Goal: Information Seeking & Learning: Learn about a topic

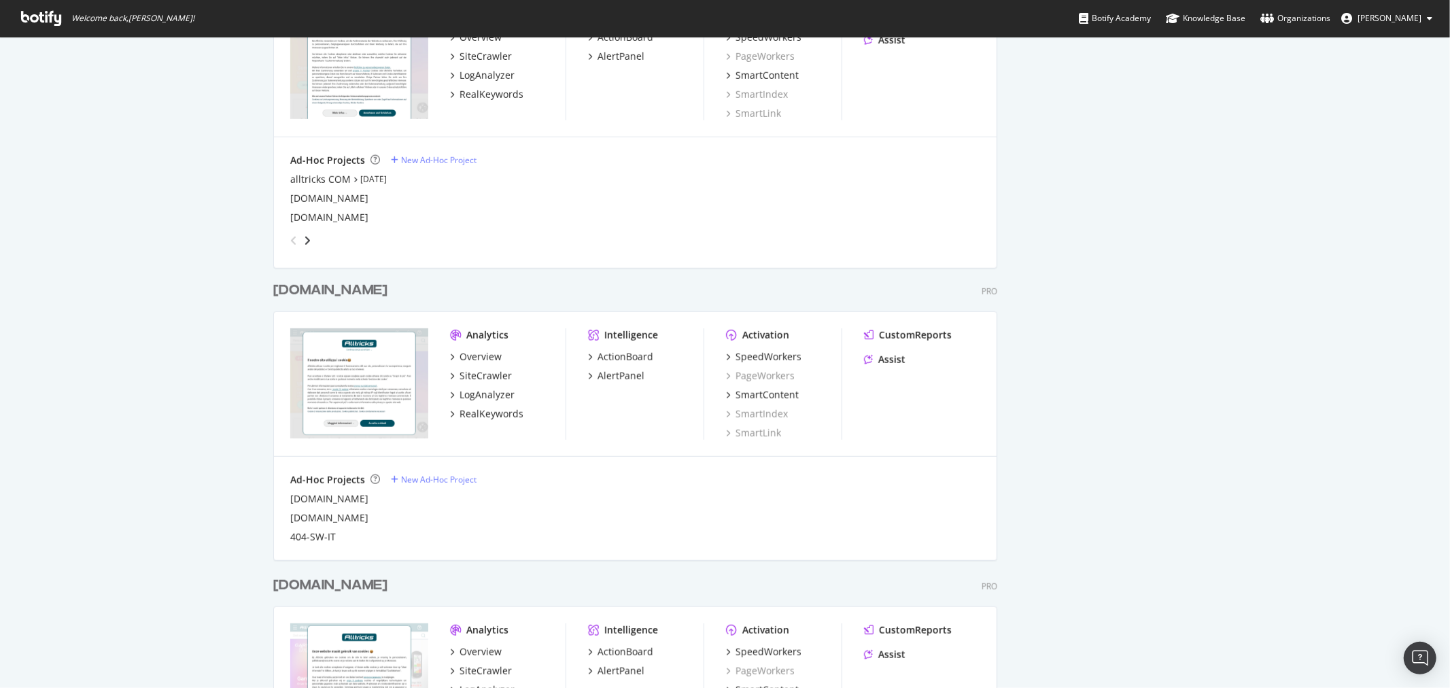
scroll to position [943, 0]
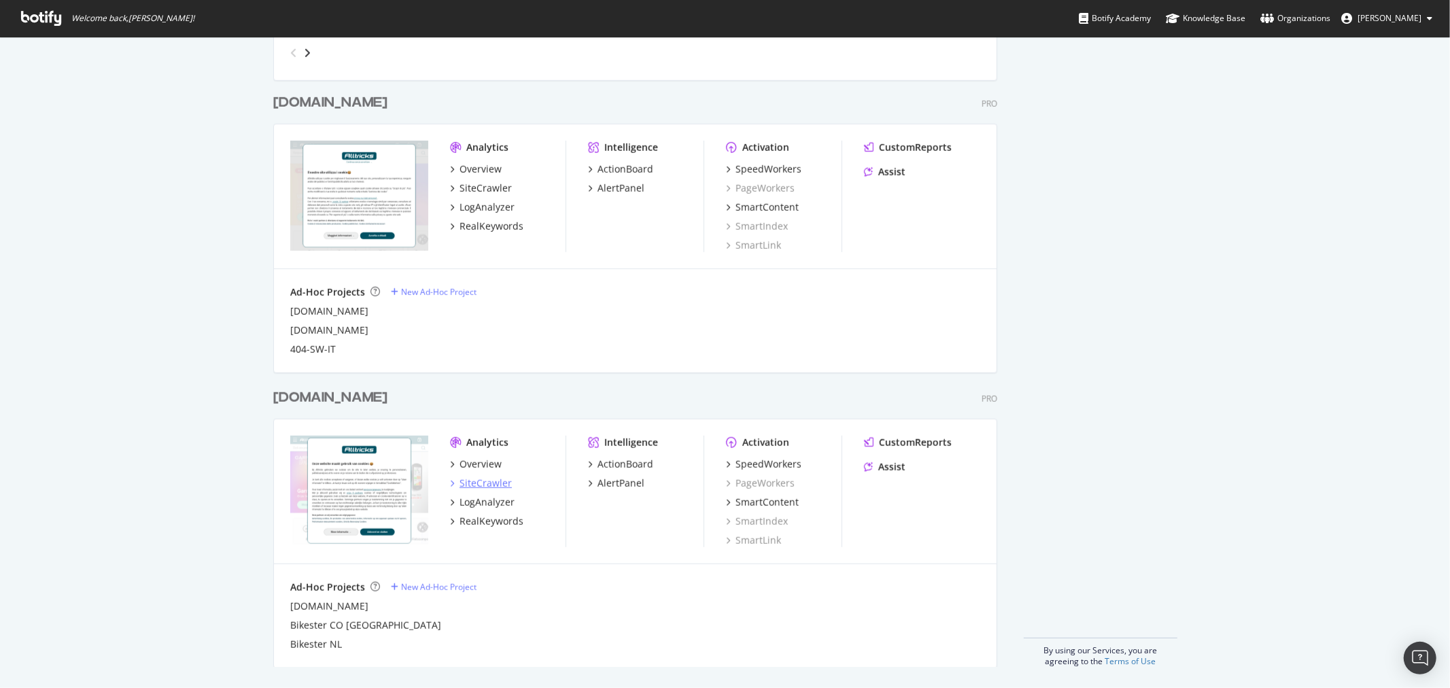
click at [491, 481] on div "SiteCrawler" at bounding box center [485, 483] width 52 height 14
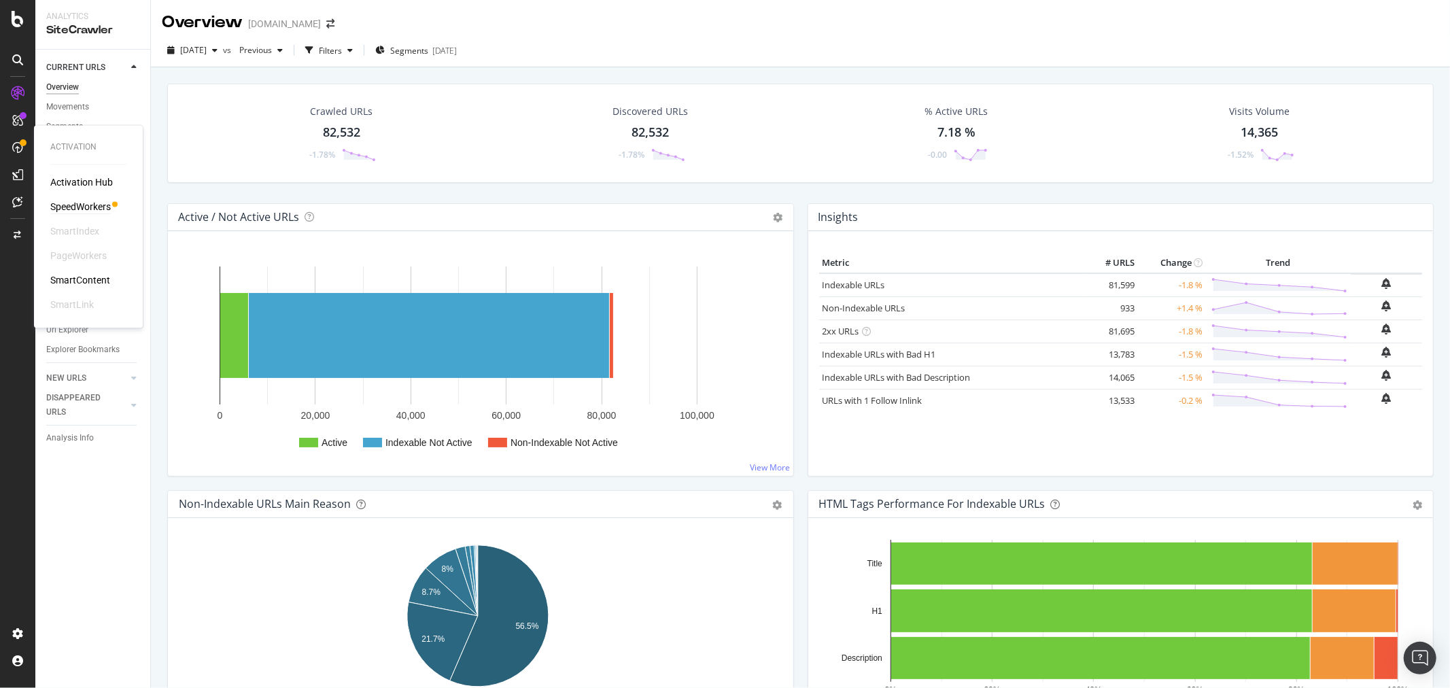
click at [61, 205] on div "SpeedWorkers" at bounding box center [80, 207] width 60 height 14
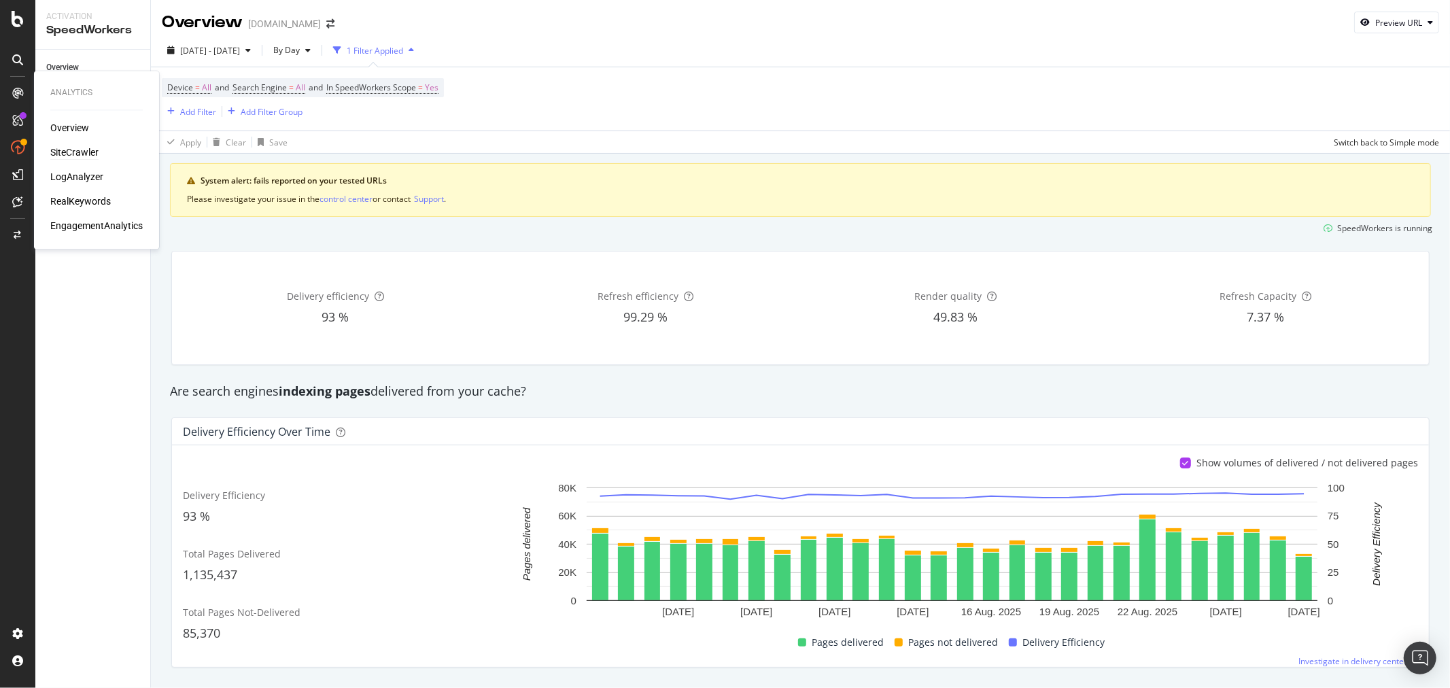
click at [73, 153] on div "SiteCrawler" at bounding box center [74, 153] width 48 height 14
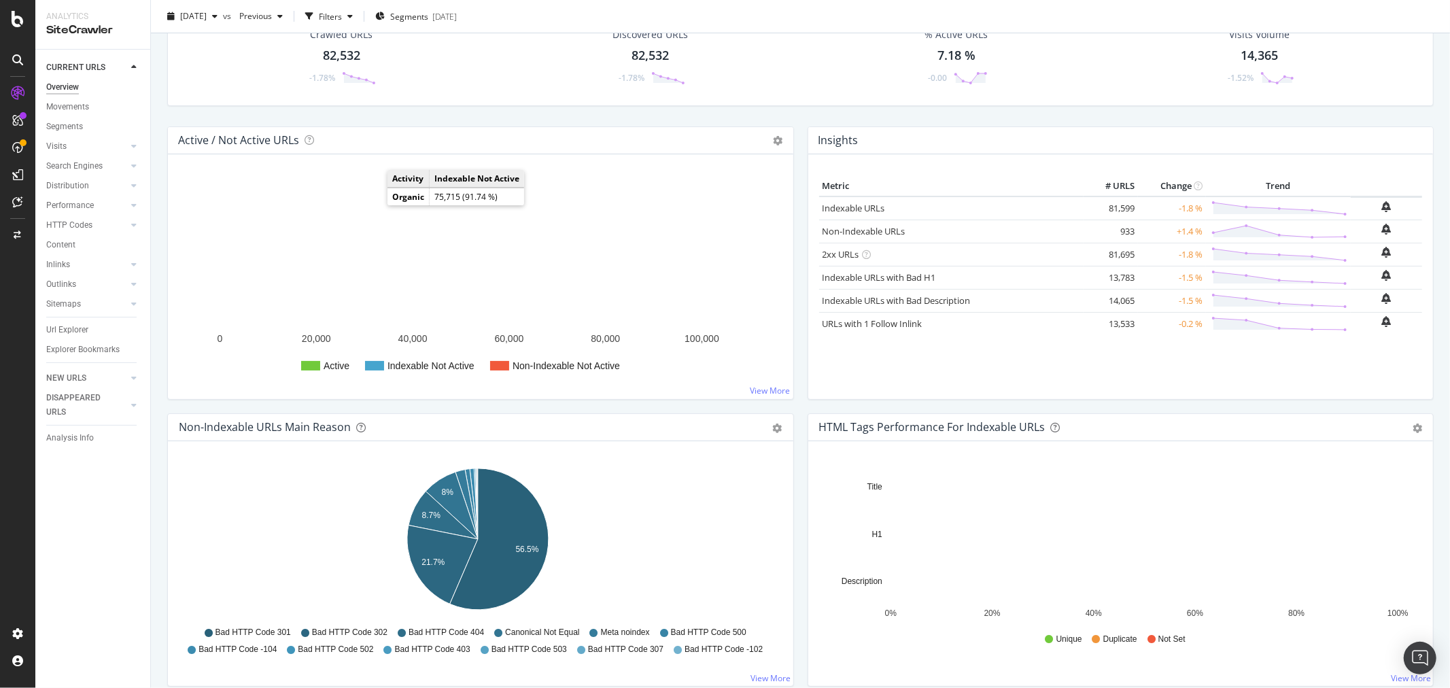
scroll to position [75, 0]
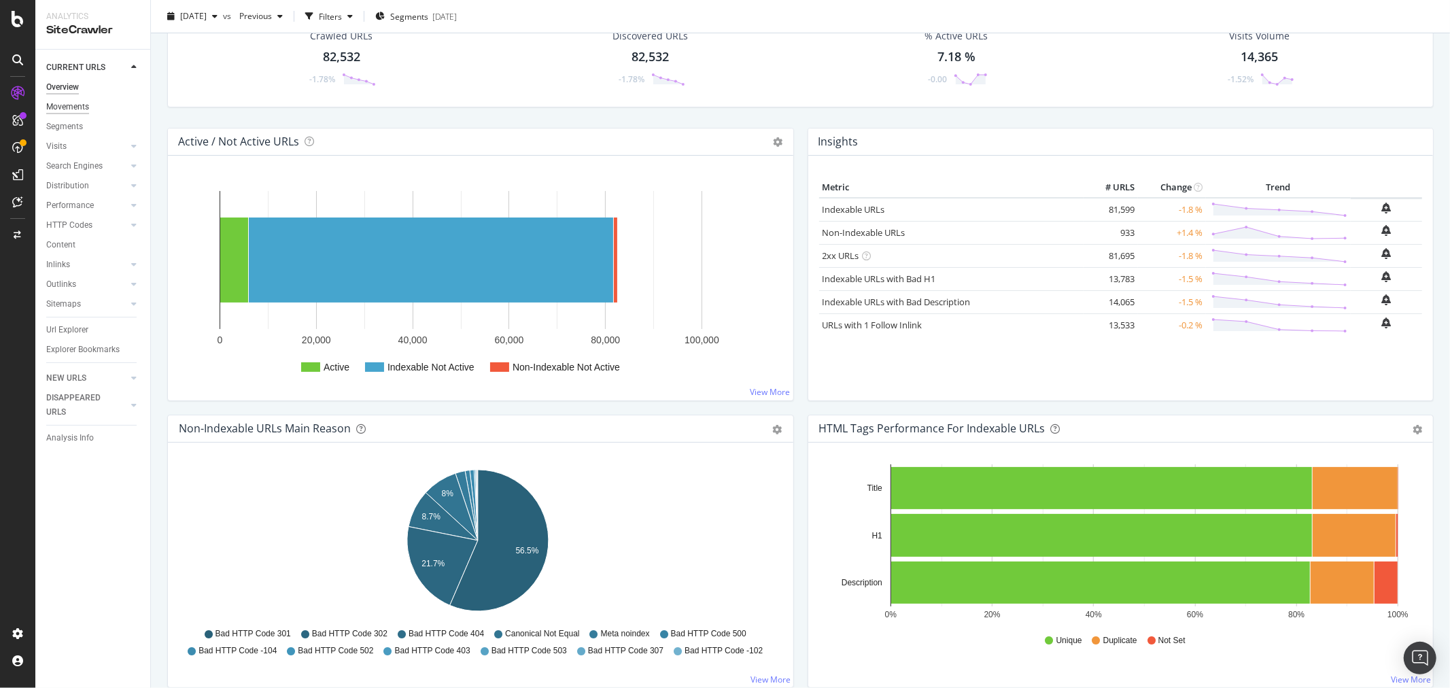
click at [70, 109] on div "Movements" at bounding box center [67, 107] width 43 height 14
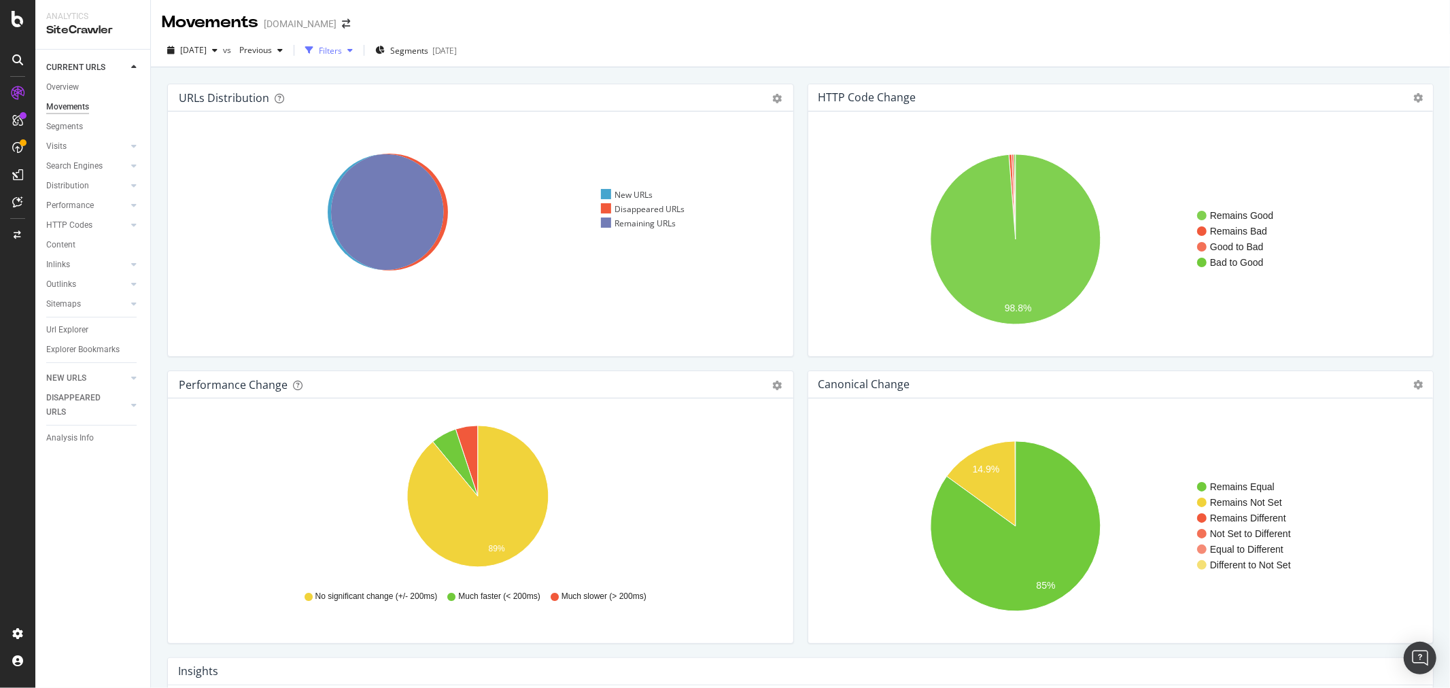
click at [313, 49] on icon "button" at bounding box center [309, 50] width 8 height 8
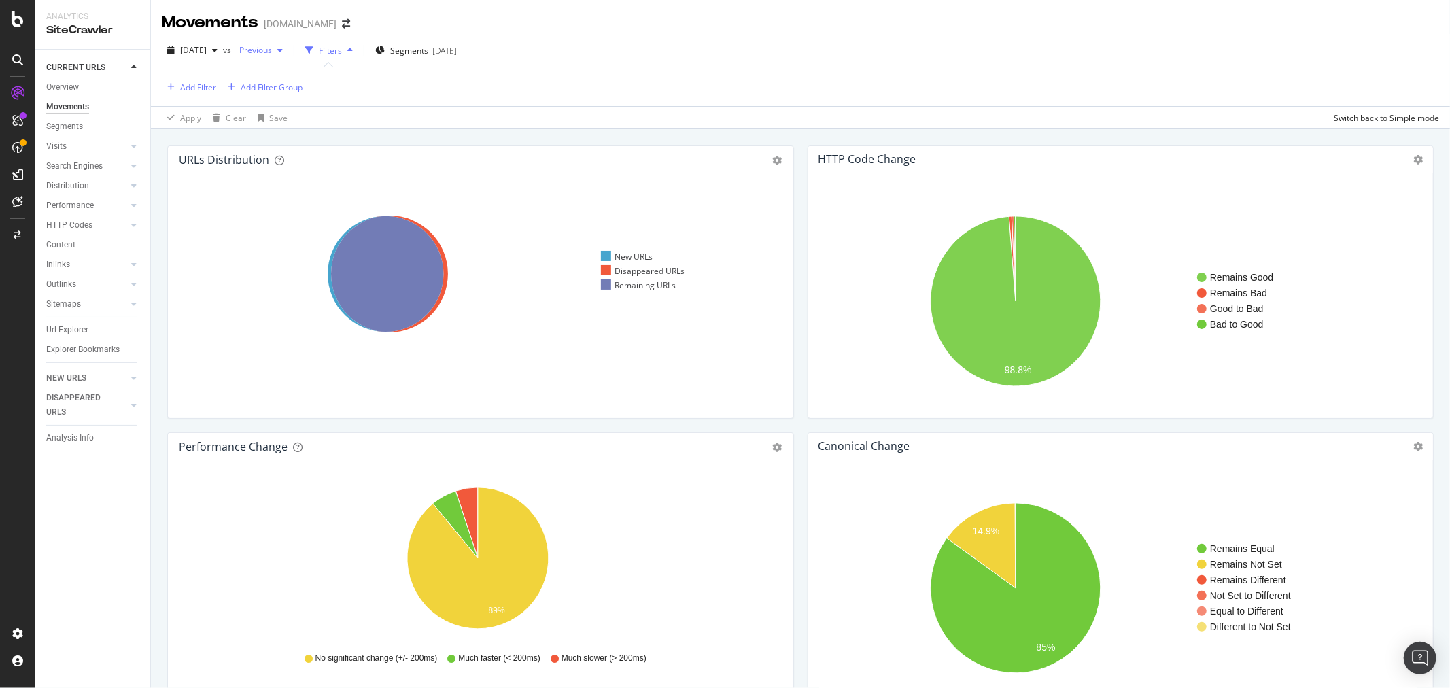
click at [272, 50] on span "Previous" at bounding box center [253, 50] width 38 height 12
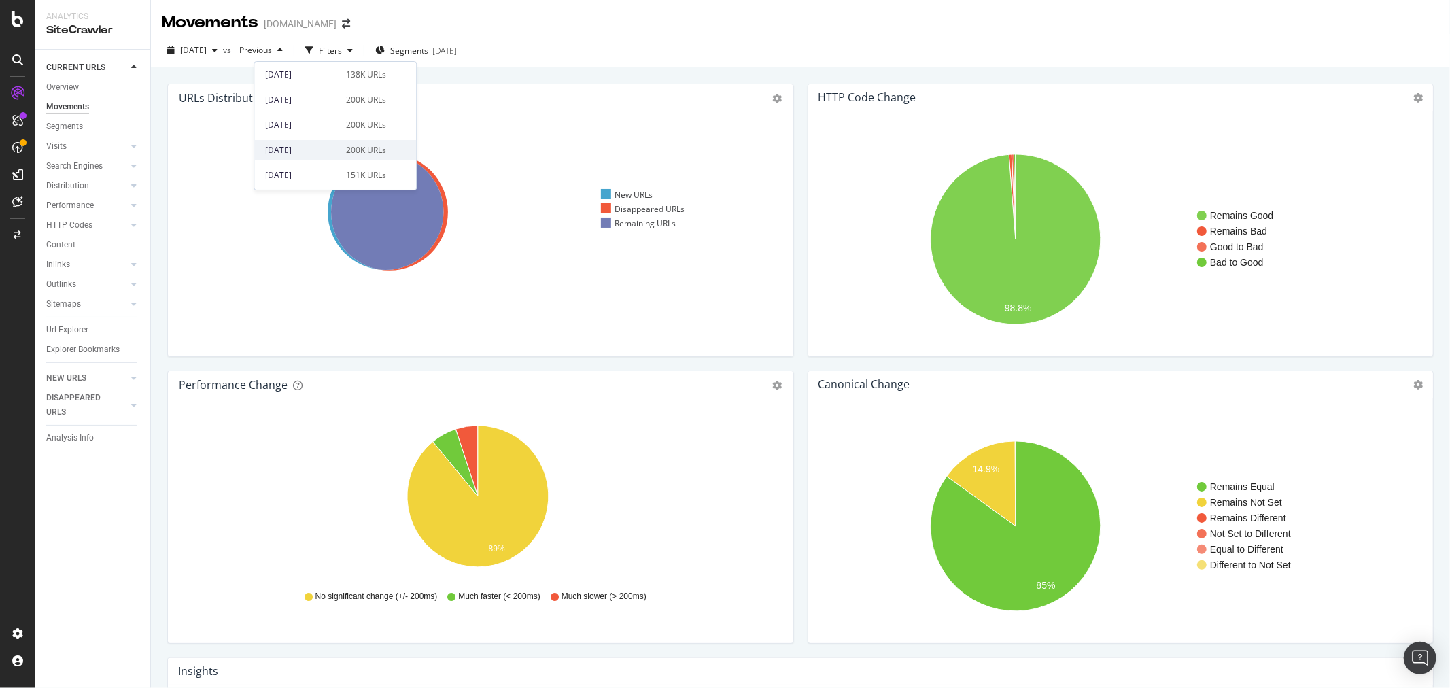
scroll to position [398, 0]
click at [330, 152] on div "[DATE]" at bounding box center [301, 150] width 73 height 12
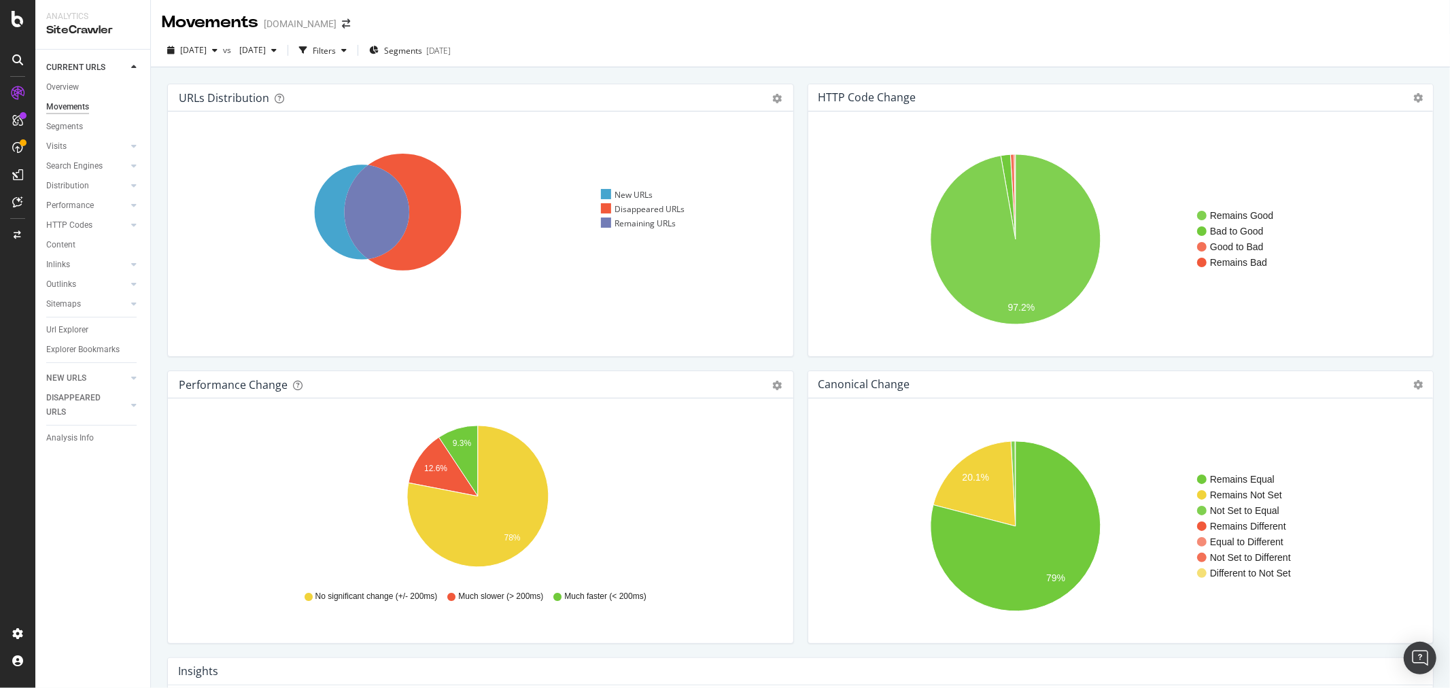
drag, startPoint x: 55, startPoint y: 82, endPoint x: 80, endPoint y: 103, distance: 32.4
click at [55, 82] on div "Overview" at bounding box center [62, 87] width 33 height 14
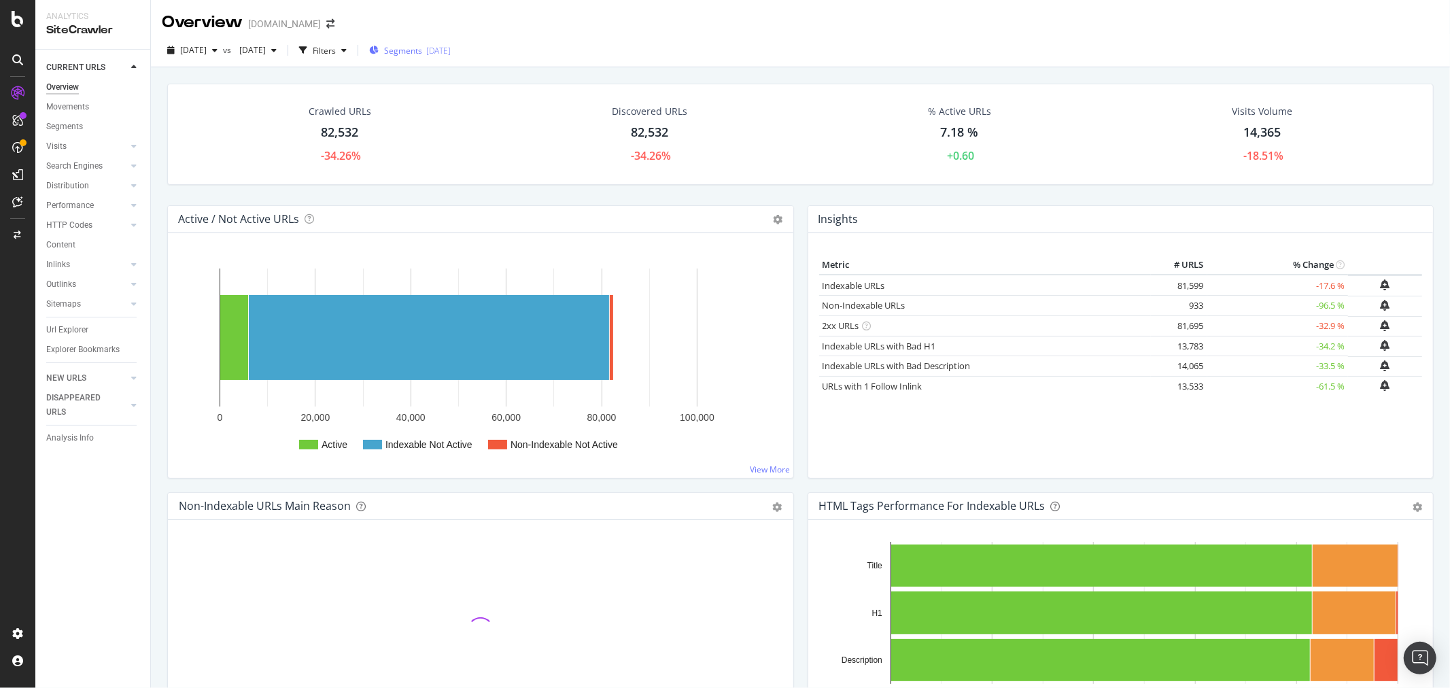
click at [451, 45] on div "[DATE]" at bounding box center [438, 51] width 24 height 12
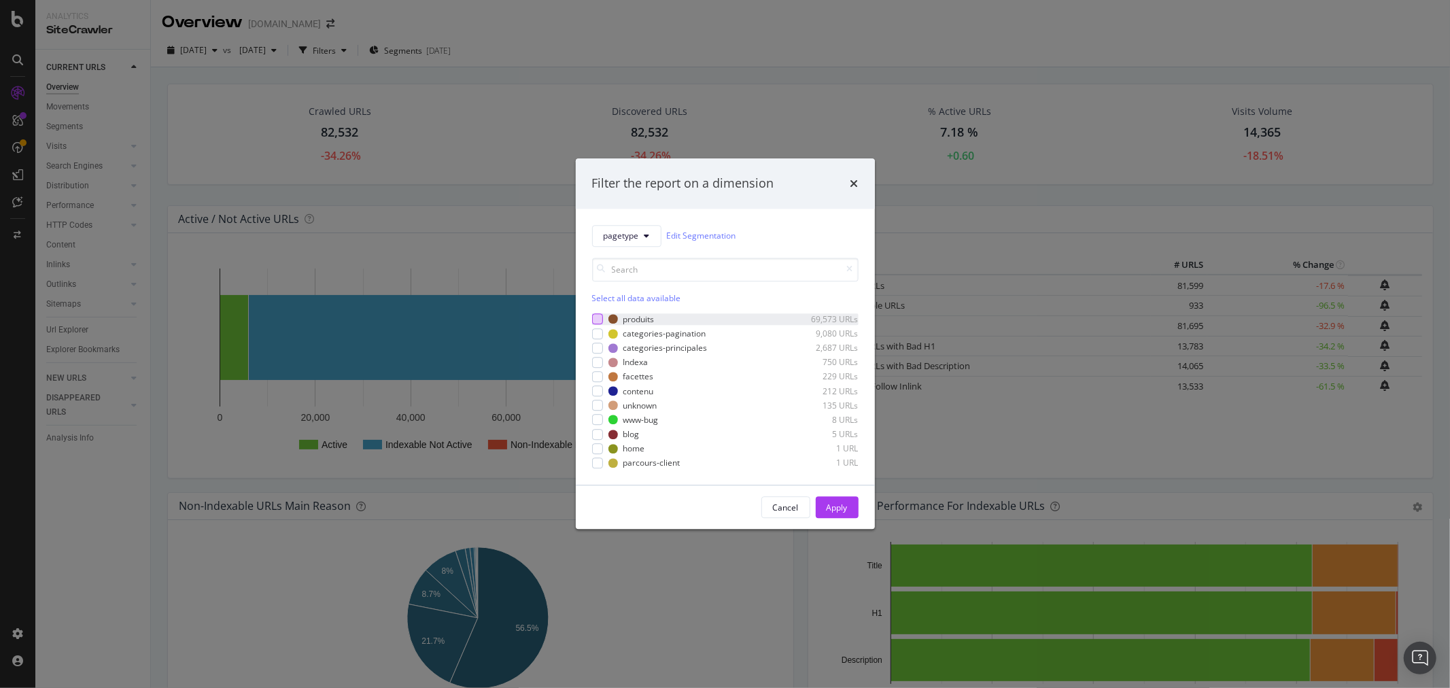
click at [594, 316] on div "modal" at bounding box center [597, 319] width 11 height 11
click at [846, 514] on div "Apply" at bounding box center [836, 507] width 21 height 20
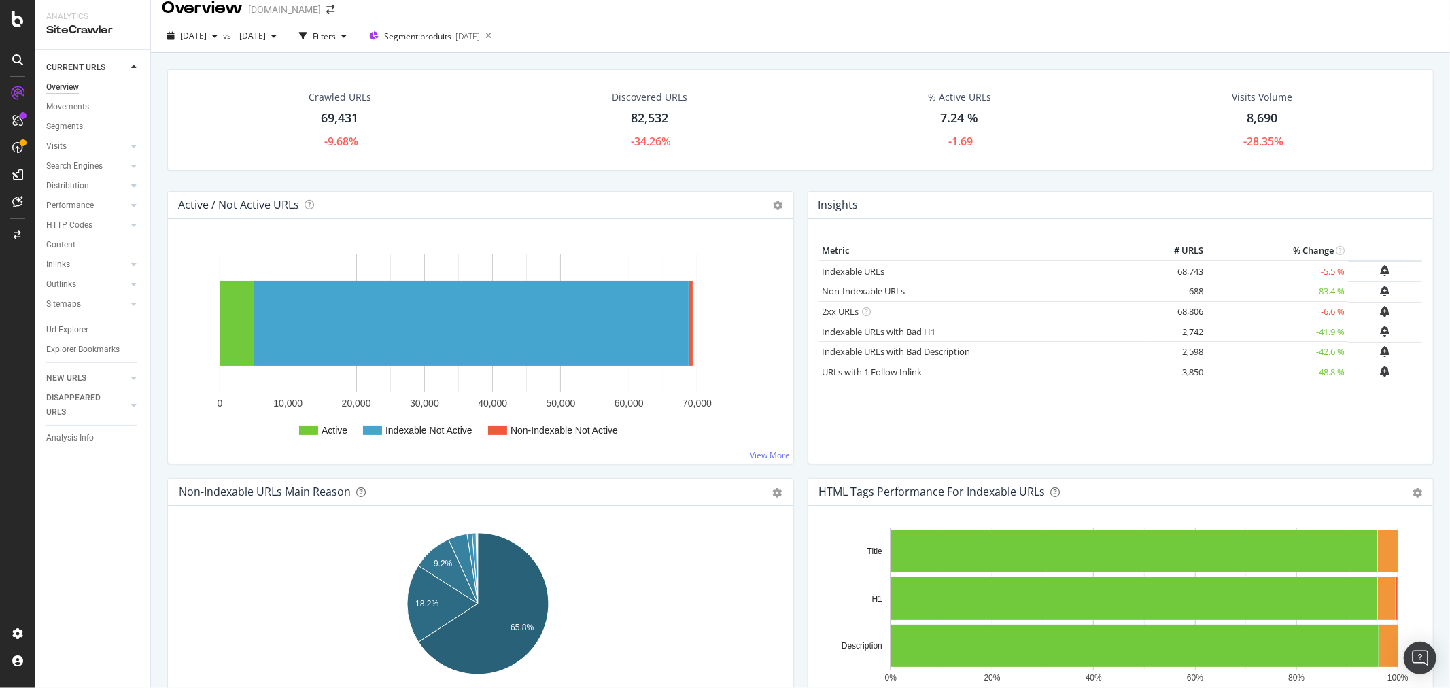
scroll to position [3, 0]
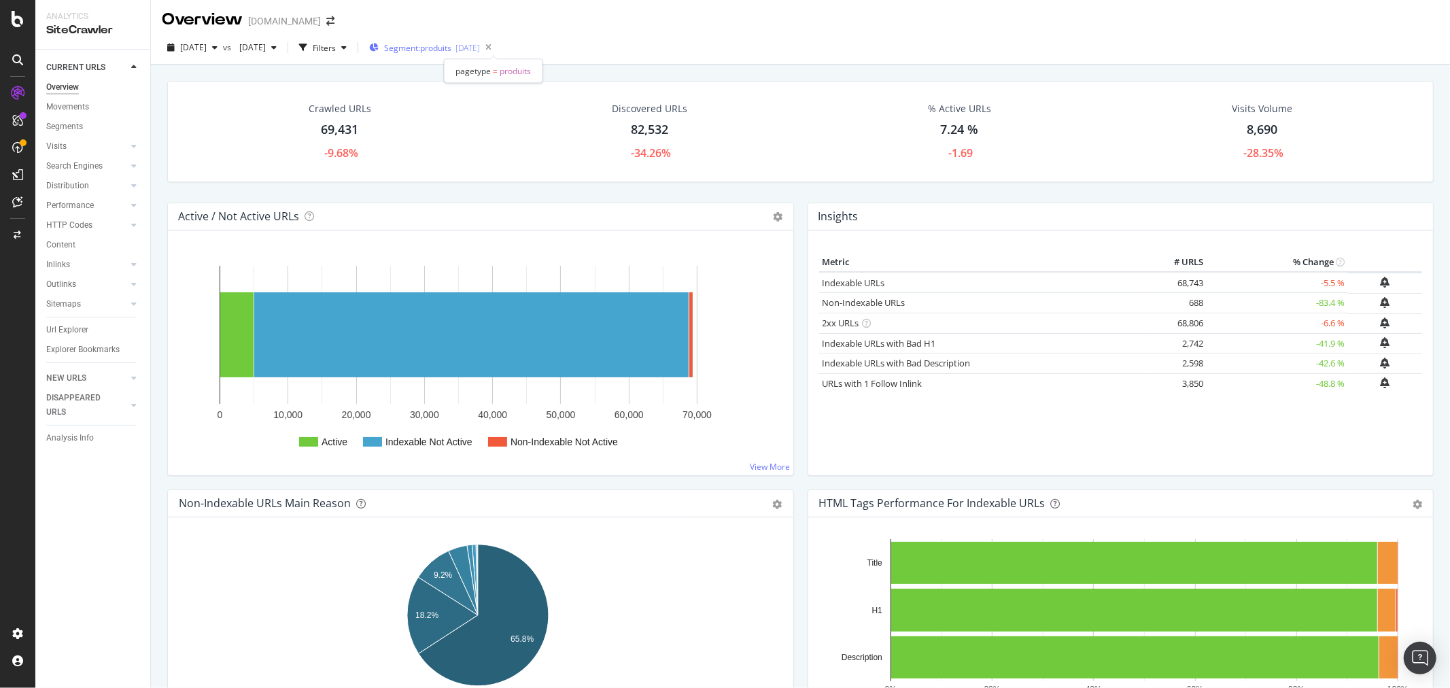
click at [451, 46] on span "Segment: produits" at bounding box center [417, 48] width 67 height 12
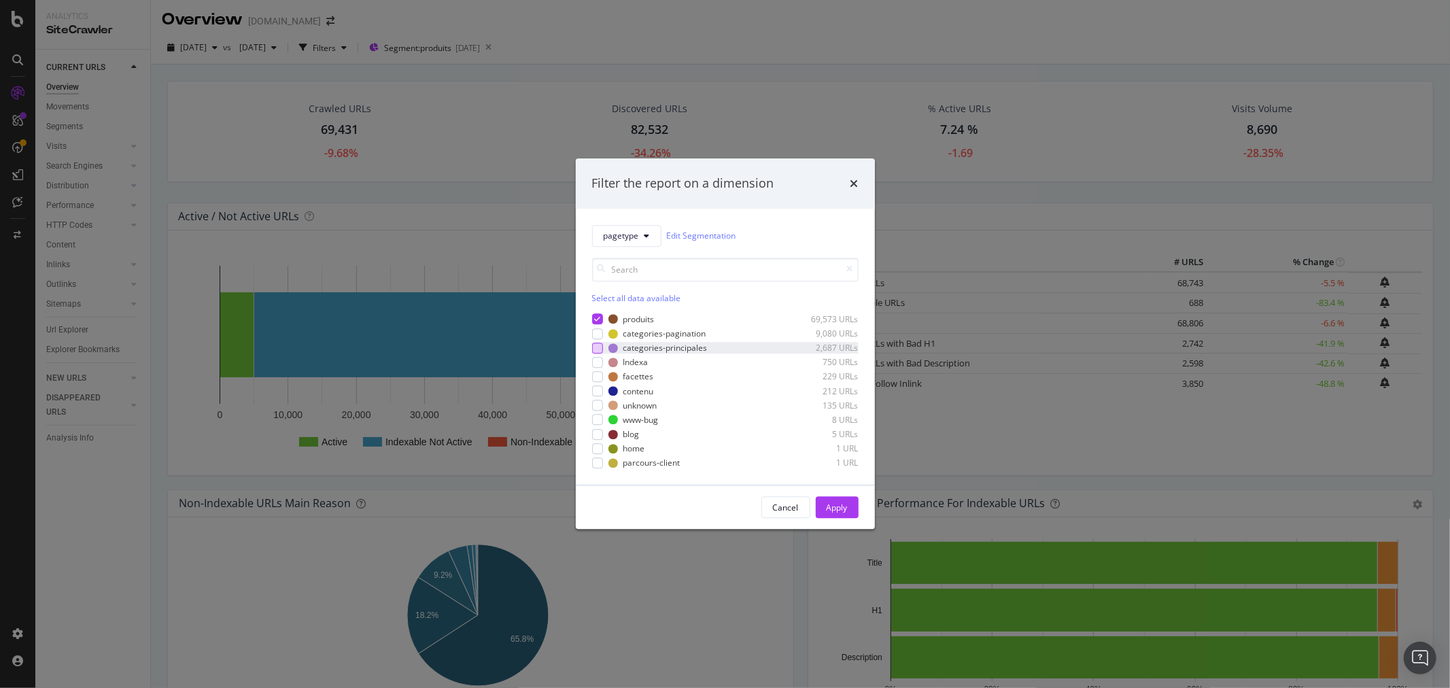
click at [594, 344] on div "modal" at bounding box center [597, 348] width 11 height 11
click at [595, 316] on icon "modal" at bounding box center [597, 319] width 6 height 7
click at [837, 502] on div "Apply" at bounding box center [836, 508] width 21 height 12
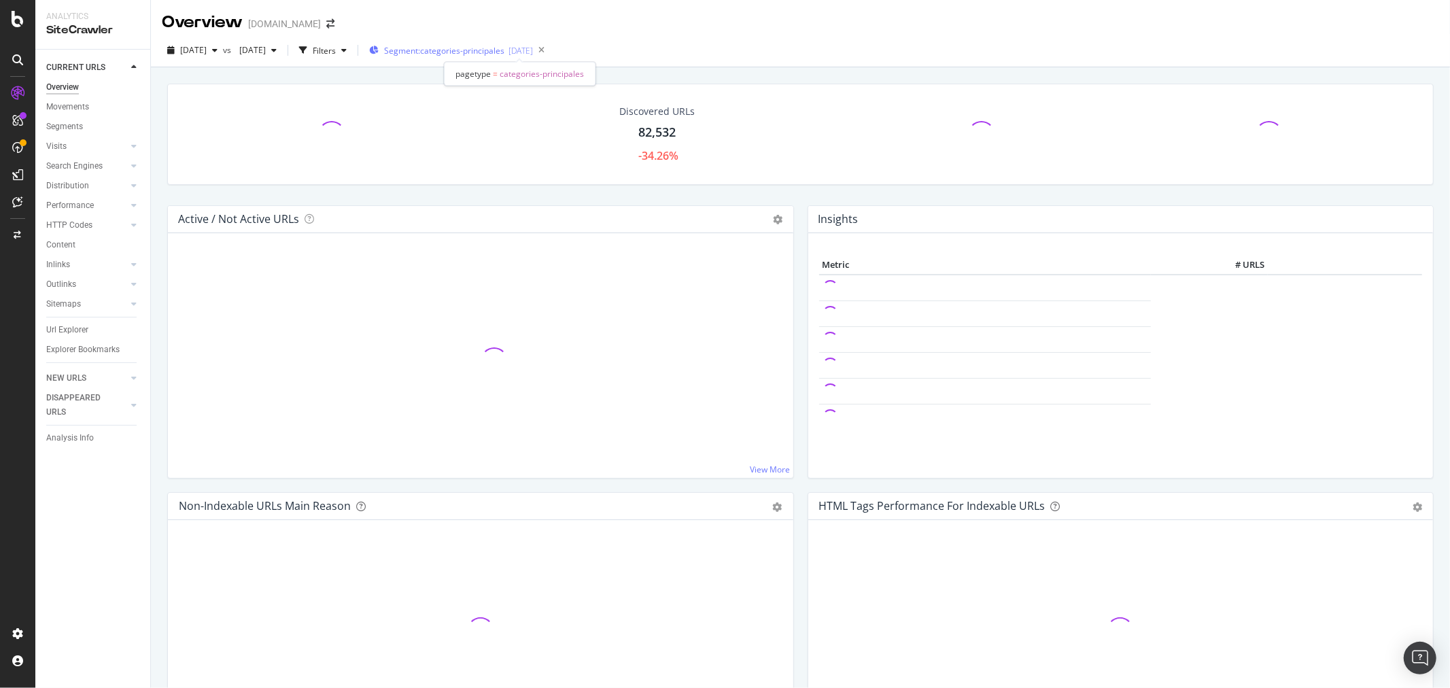
click at [459, 46] on span "Segment: categories-principales" at bounding box center [444, 51] width 120 height 12
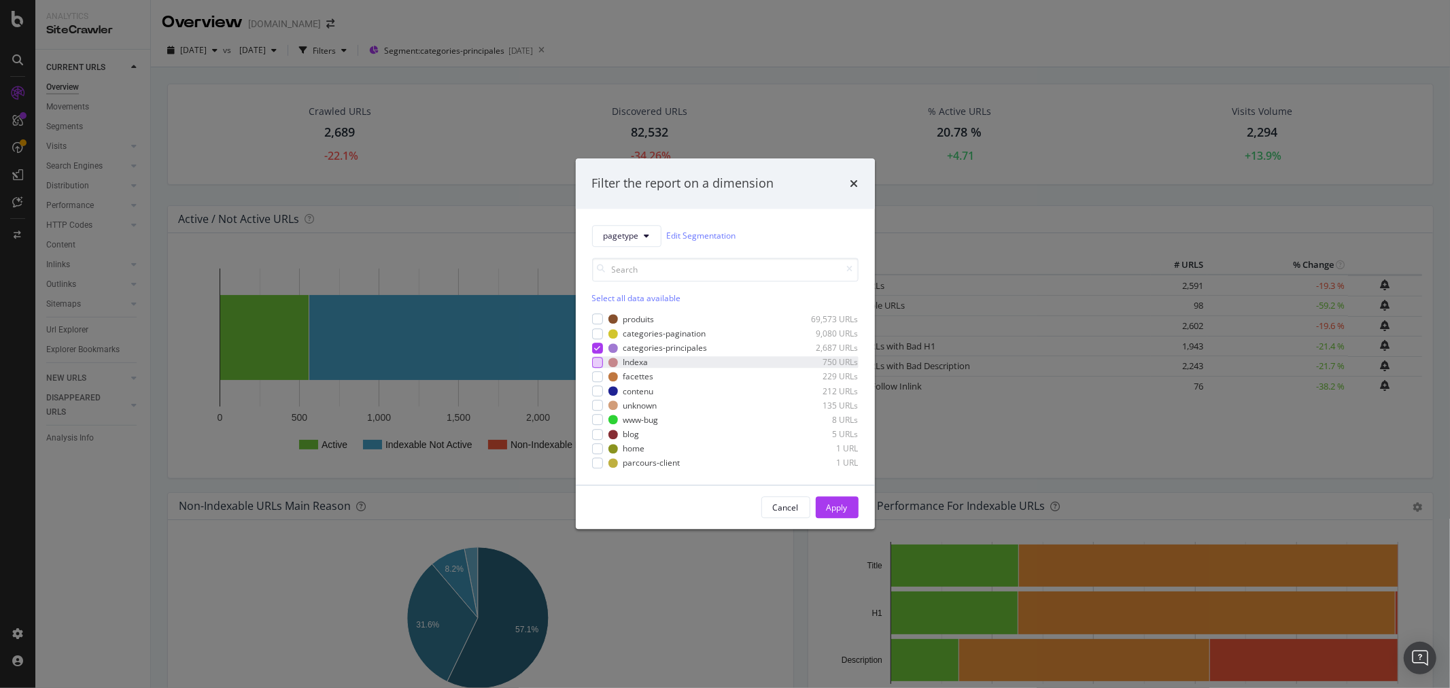
click at [595, 362] on div "modal" at bounding box center [597, 362] width 11 height 11
click at [597, 345] on icon "modal" at bounding box center [597, 348] width 6 height 7
click at [833, 502] on div "Apply" at bounding box center [836, 508] width 21 height 12
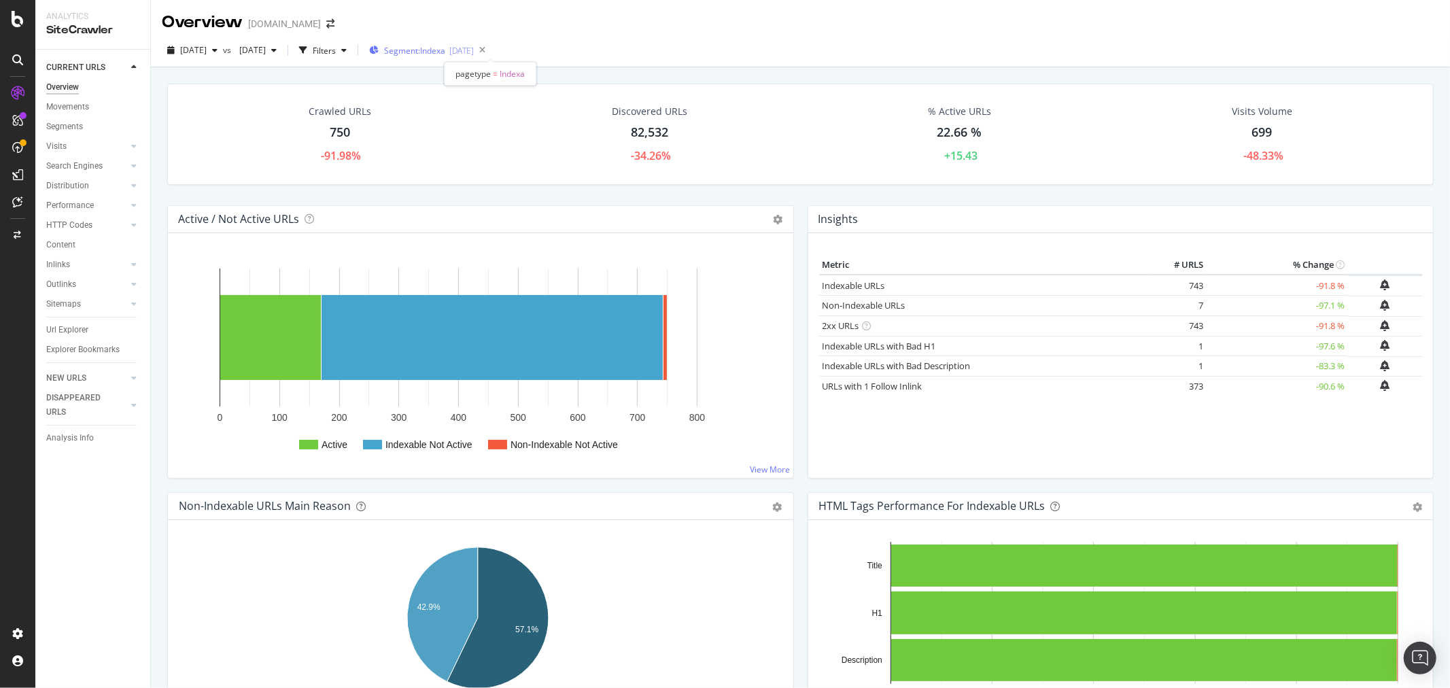
click at [445, 45] on span "Segment: Indexa" at bounding box center [414, 51] width 61 height 12
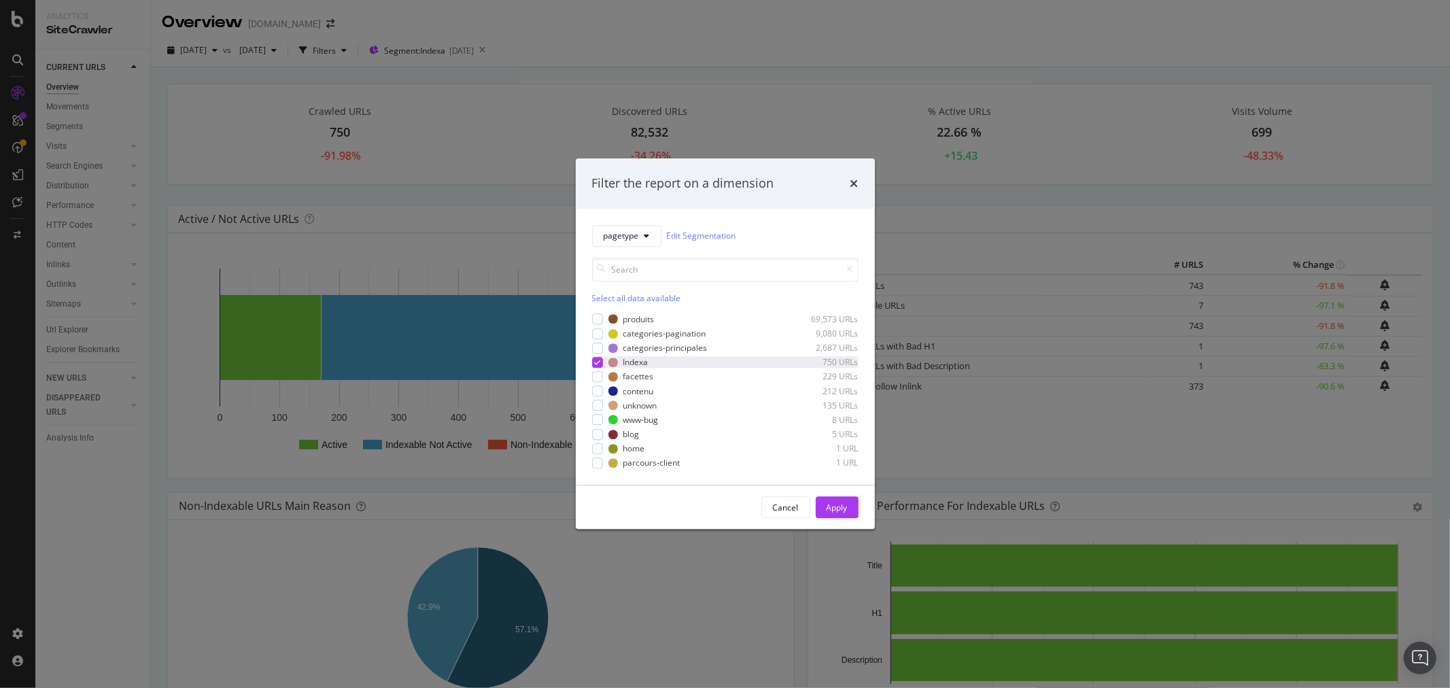
click at [595, 362] on icon "modal" at bounding box center [597, 362] width 6 height 7
click at [601, 345] on div "modal" at bounding box center [597, 348] width 11 height 11
drag, startPoint x: 835, startPoint y: 504, endPoint x: 763, endPoint y: 444, distance: 93.5
click at [835, 505] on div "Apply" at bounding box center [836, 508] width 21 height 12
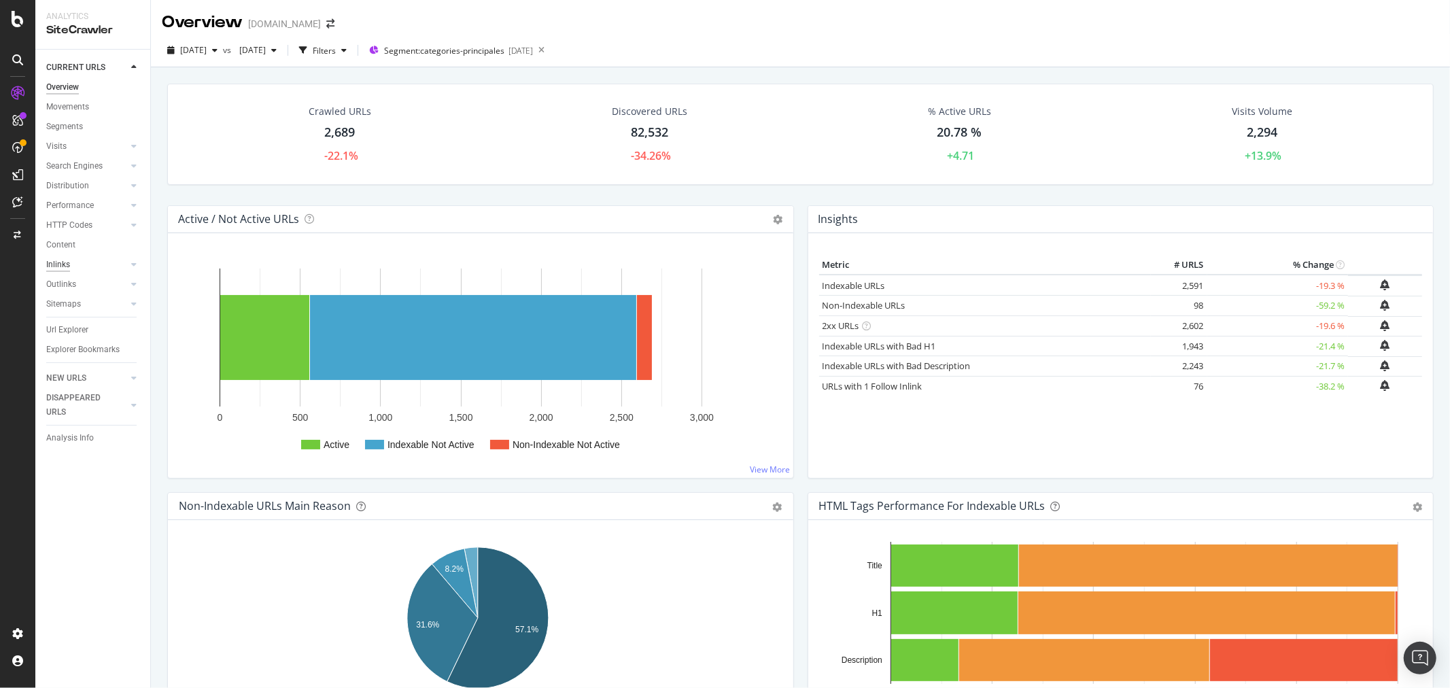
click at [53, 267] on div "Inlinks" at bounding box center [58, 265] width 24 height 14
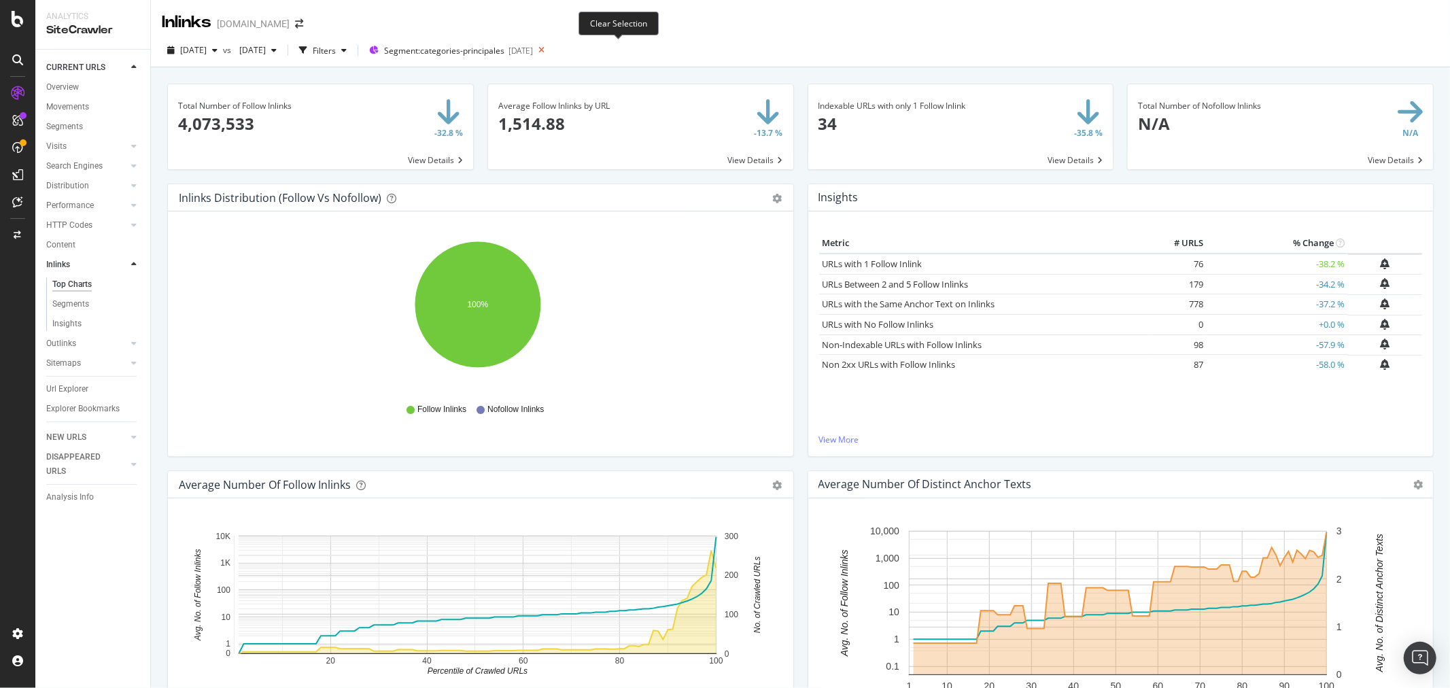
click at [550, 50] on icon at bounding box center [541, 50] width 17 height 19
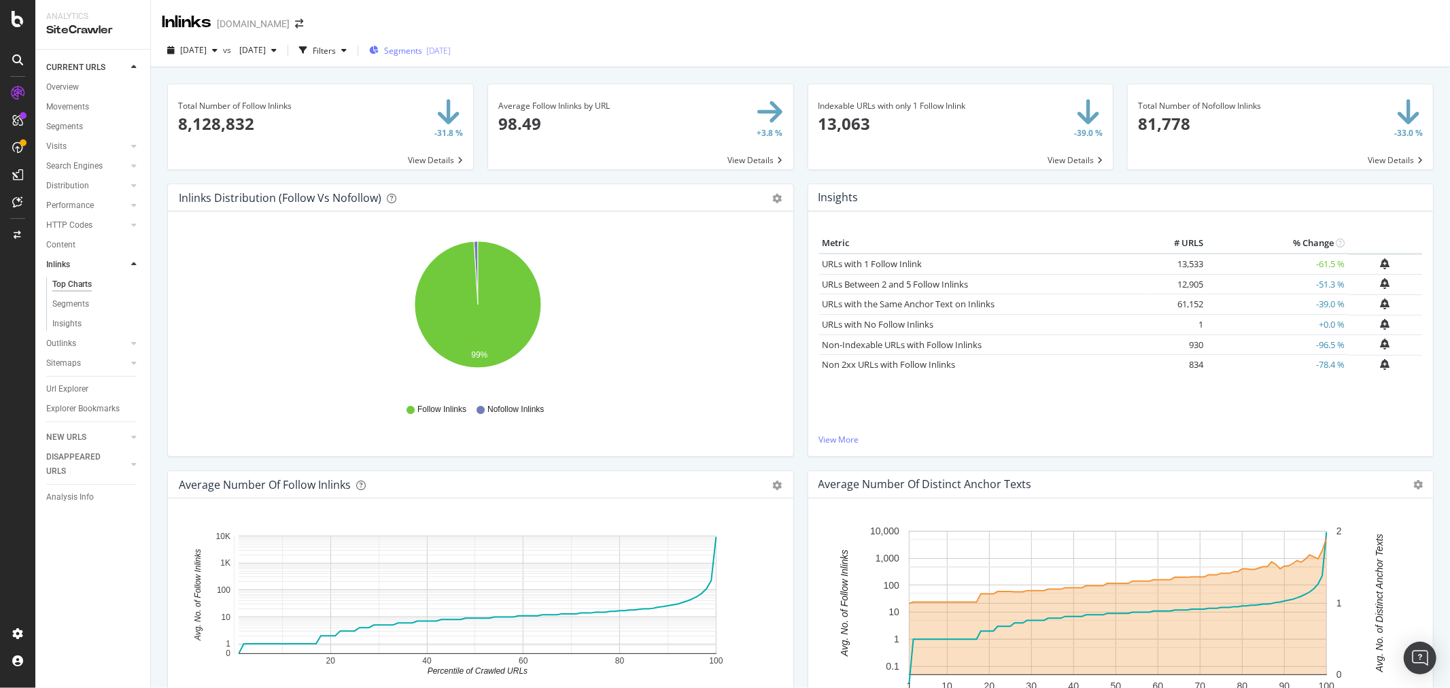
click at [422, 45] on span "Segments" at bounding box center [403, 51] width 38 height 12
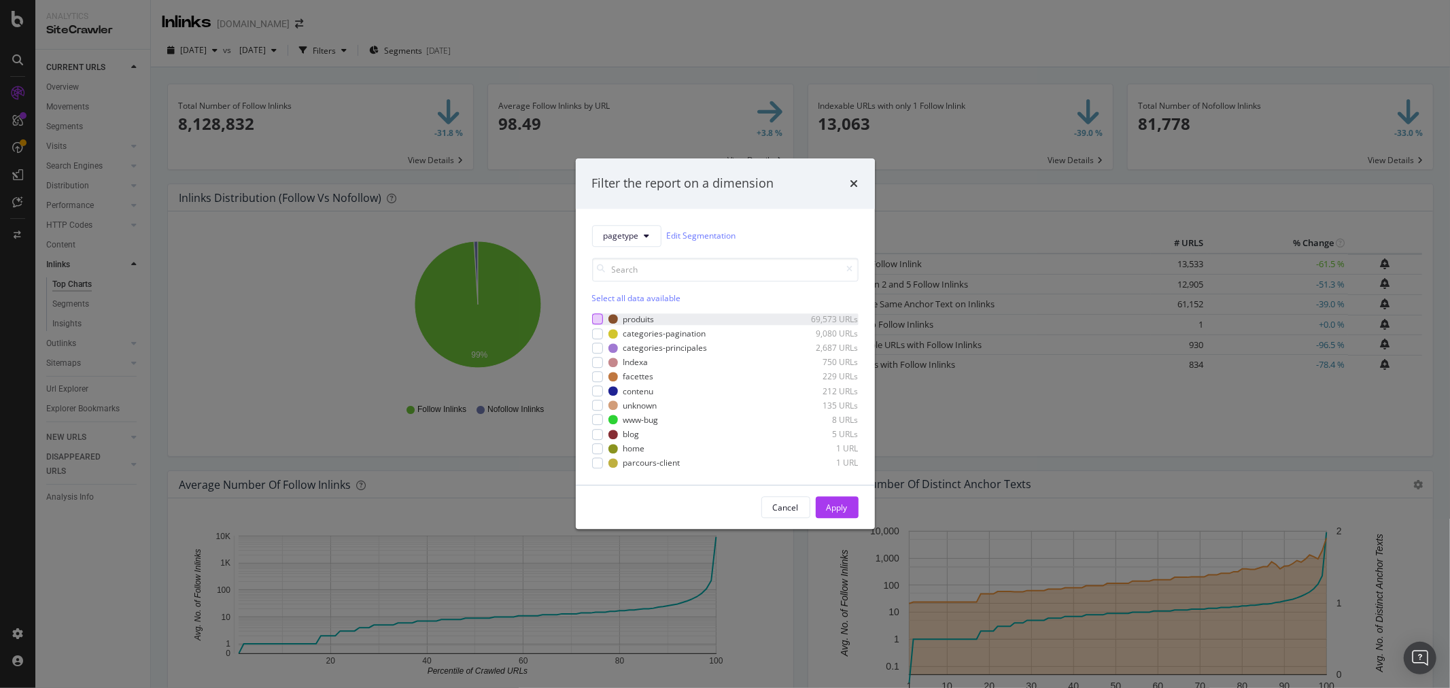
click at [595, 317] on div "modal" at bounding box center [597, 319] width 11 height 11
click at [837, 487] on div "Cancel Apply" at bounding box center [725, 507] width 299 height 43
click at [837, 506] on div "Apply" at bounding box center [836, 508] width 21 height 12
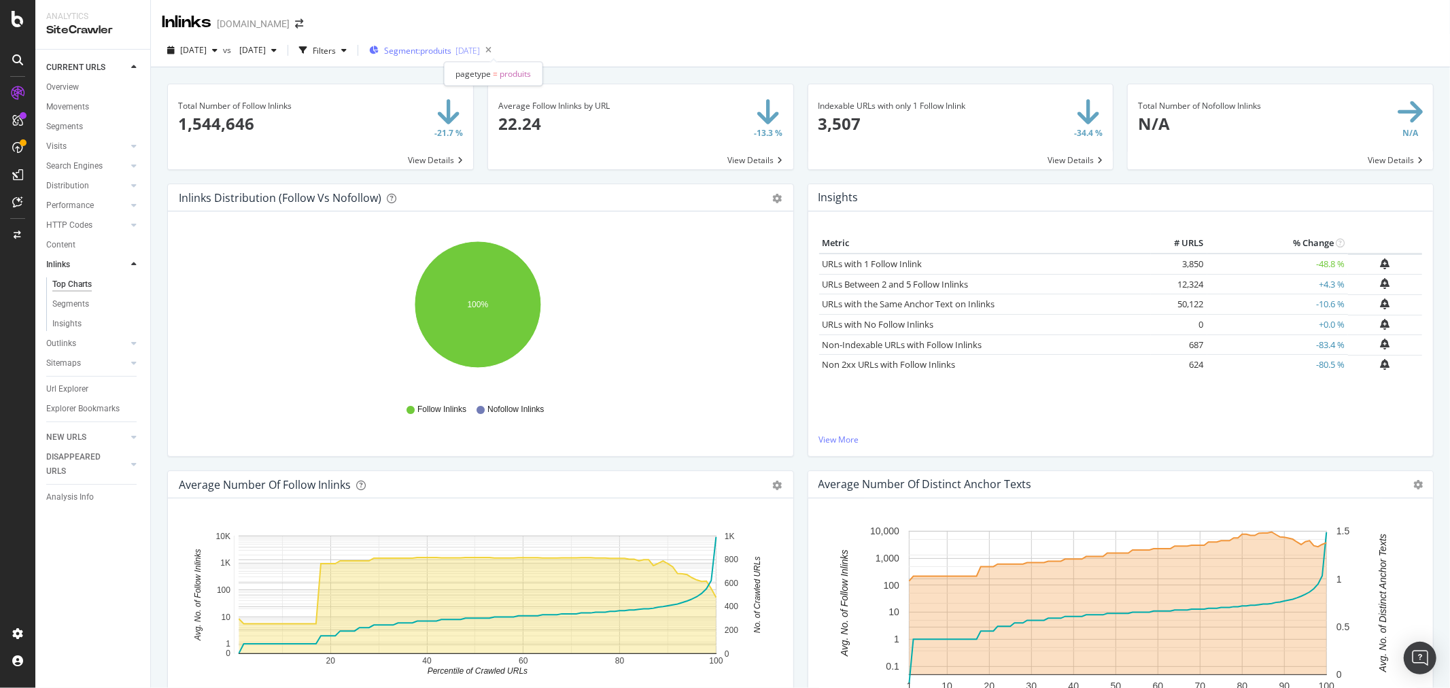
click at [451, 55] on span "Segment: produits" at bounding box center [417, 51] width 67 height 12
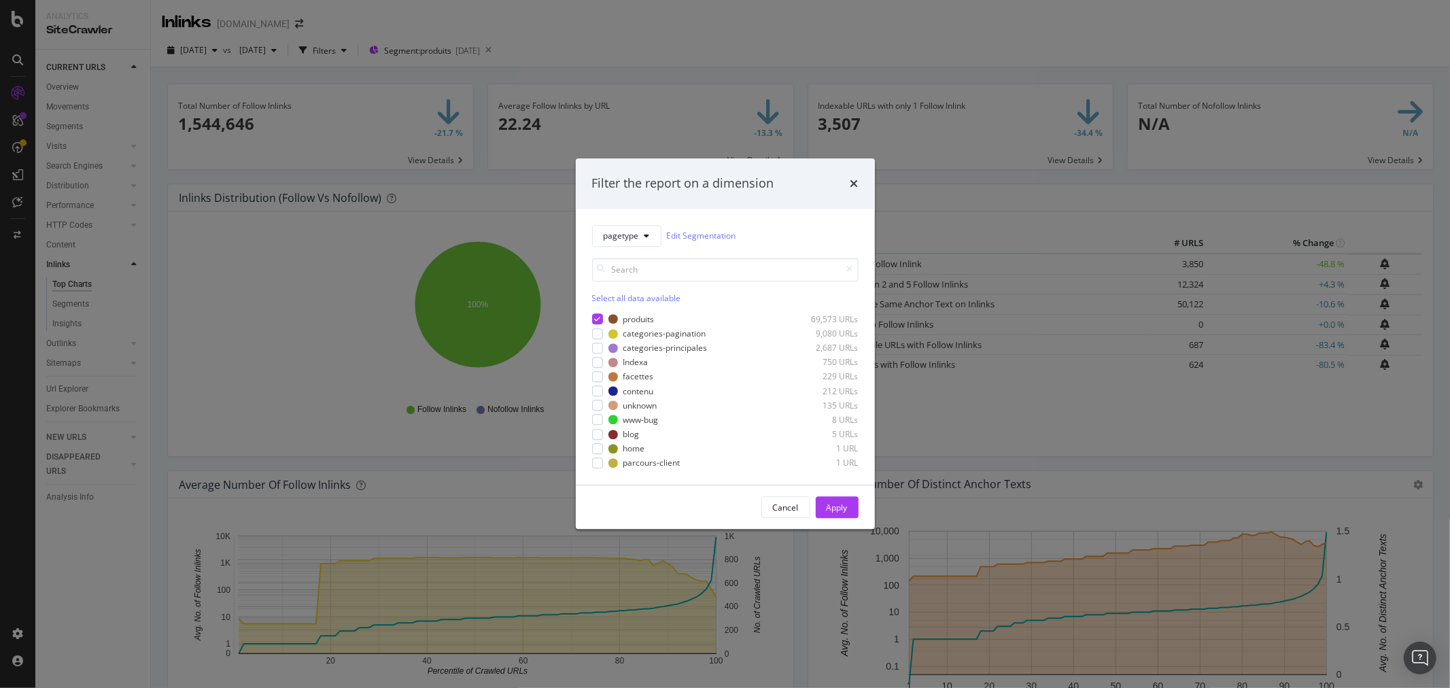
click at [1085, 369] on div "Filter the report on a dimension pagetype Edit Segmentation Select all data ava…" at bounding box center [725, 344] width 1450 height 688
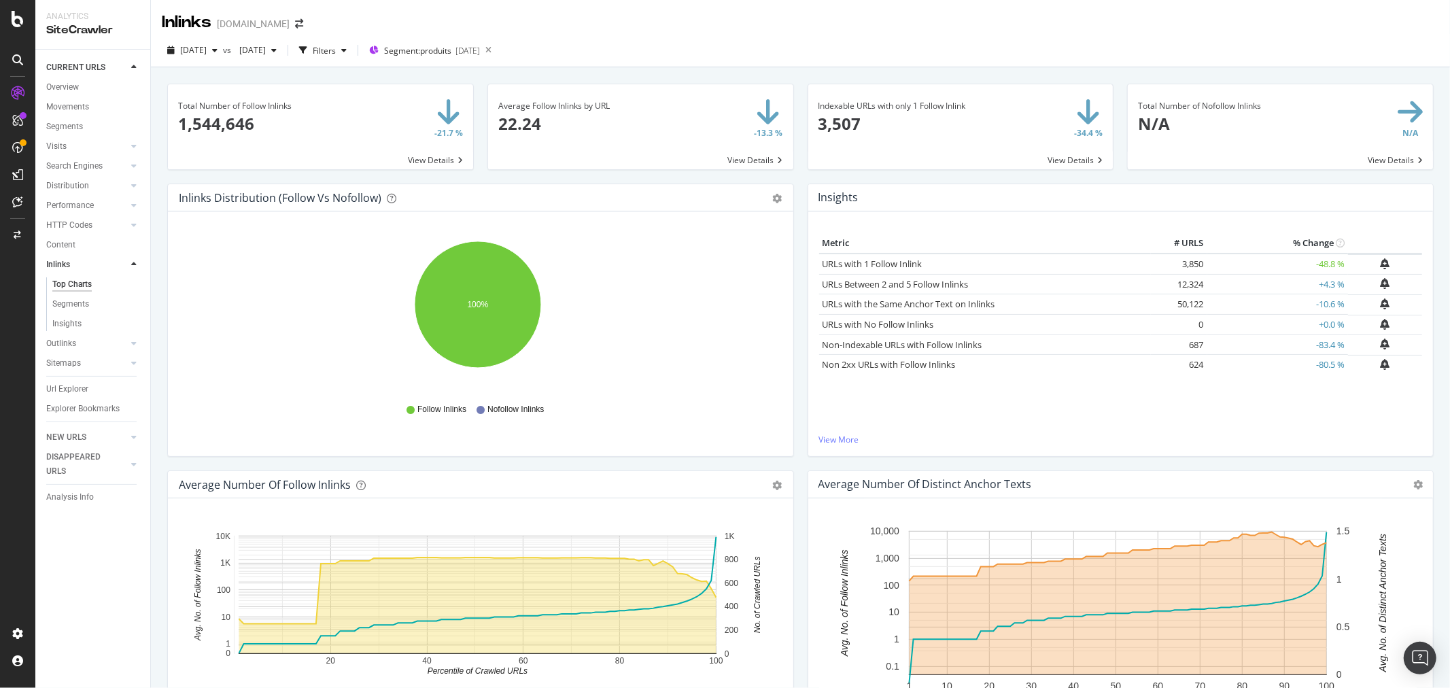
click at [786, 464] on div "Inlinks Distribution (Follow vs Nofollow) Pie Table Export as CSV Add to Custom…" at bounding box center [480, 326] width 640 height 287
drag, startPoint x: 63, startPoint y: 86, endPoint x: 10, endPoint y: 118, distance: 62.5
click at [63, 86] on div "Overview" at bounding box center [62, 87] width 33 height 14
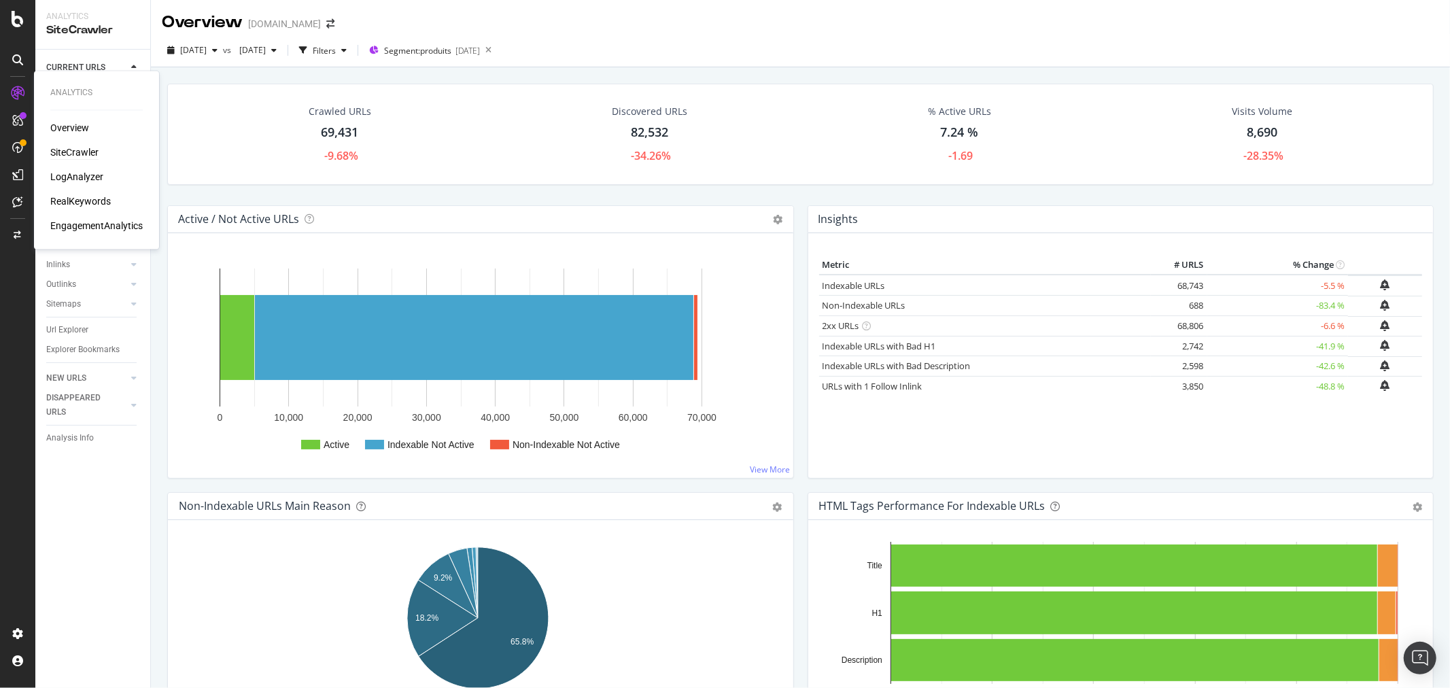
click at [61, 152] on div "SiteCrawler" at bounding box center [74, 153] width 48 height 14
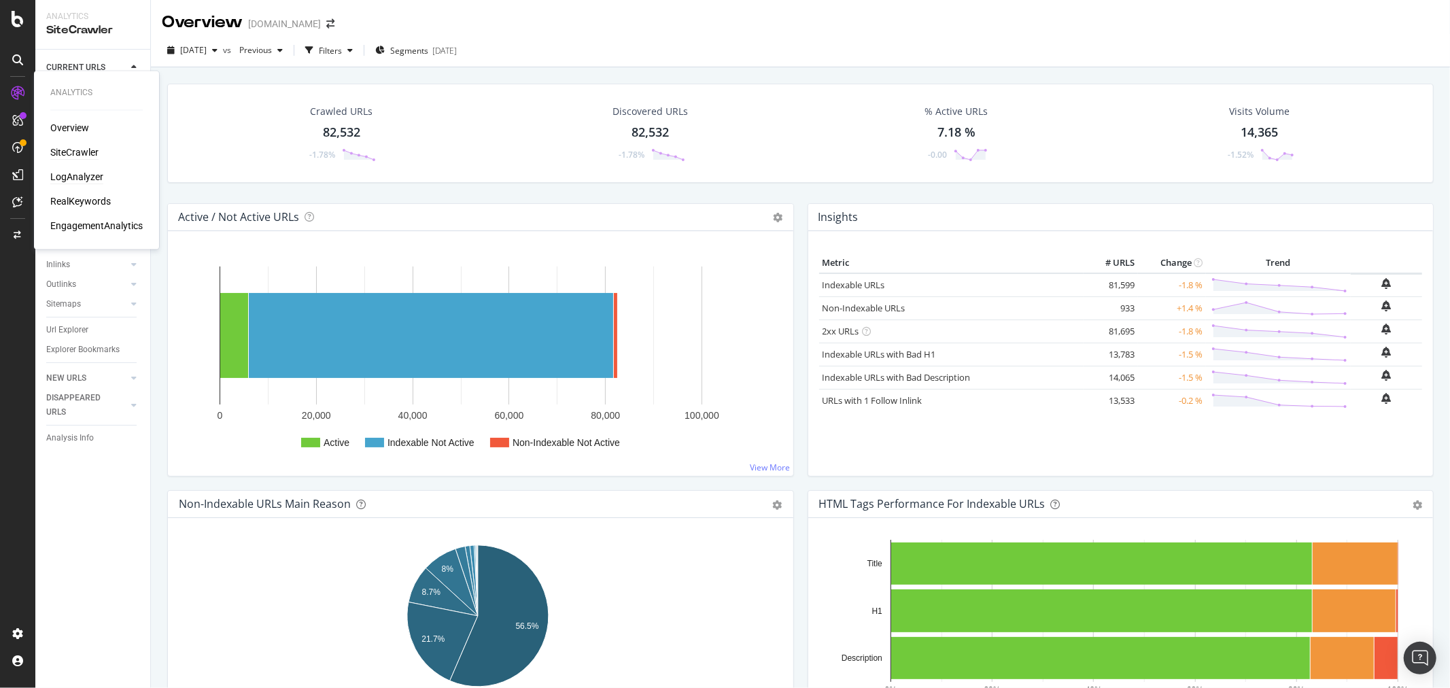
click at [71, 177] on div "LogAnalyzer" at bounding box center [76, 178] width 53 height 14
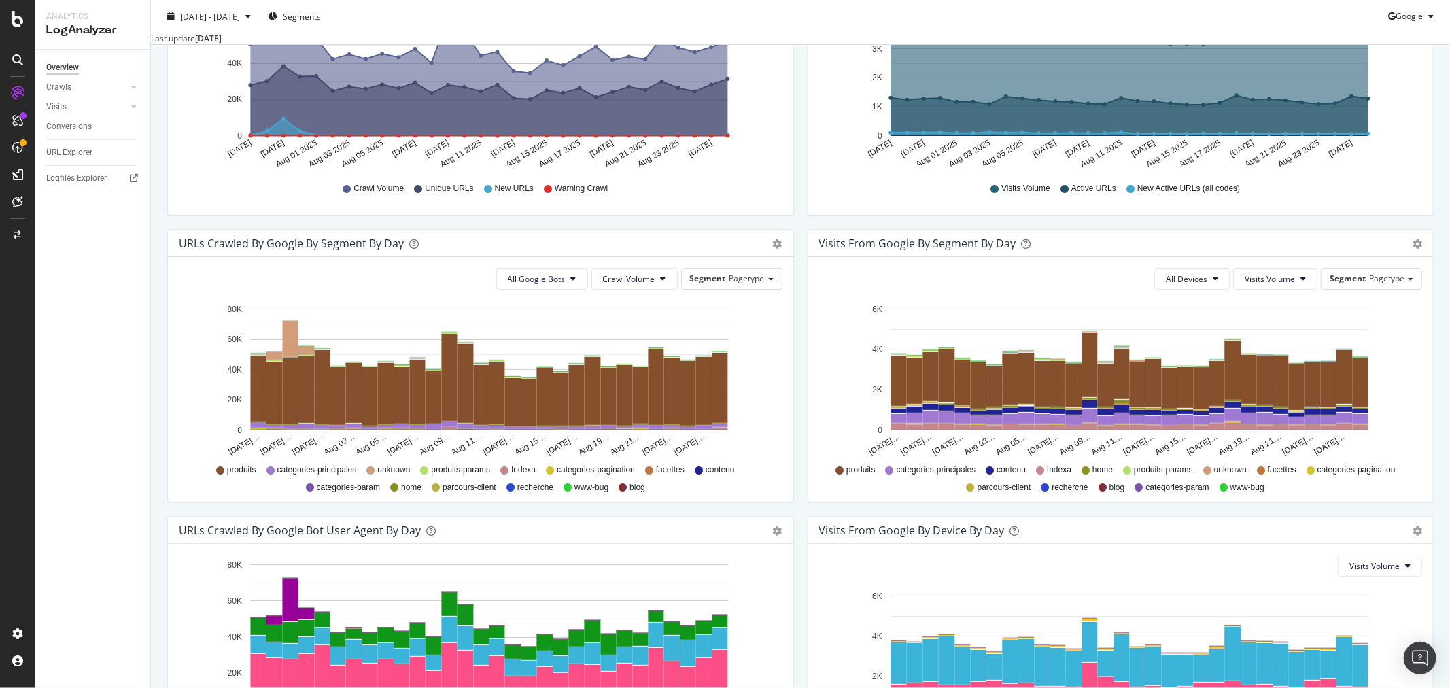
scroll to position [302, 0]
